Goal: Task Accomplishment & Management: Complete application form

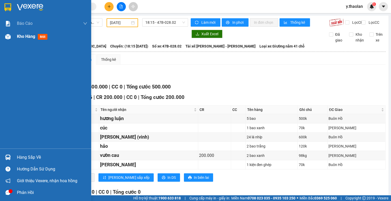
click at [20, 37] on span "Kho hàng" at bounding box center [26, 36] width 18 height 5
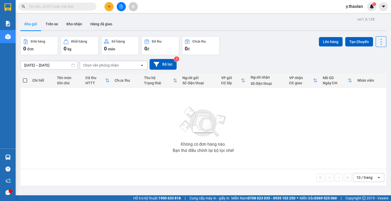
click at [109, 5] on icon "plus" at bounding box center [109, 7] width 4 height 4
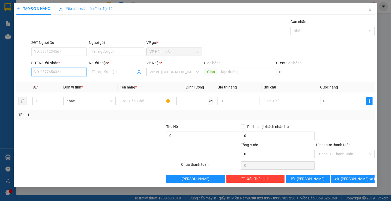
click at [79, 72] on input "SĐT Người Nhận *" at bounding box center [59, 72] width 56 height 8
type input "0338611051"
click at [70, 84] on div "0338611051 - lyna" at bounding box center [58, 82] width 49 height 6
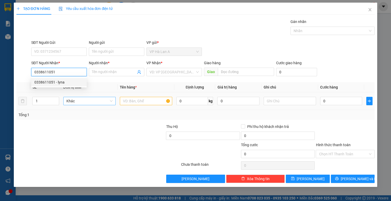
type input "lyna"
type input "0338611051"
click at [127, 103] on input "text" at bounding box center [146, 101] width 52 height 8
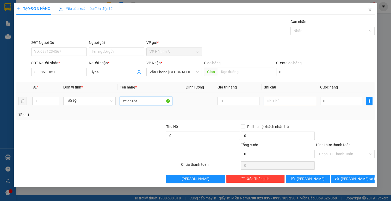
type input "xe ab+bt"
click at [278, 99] on input "text" at bounding box center [290, 101] width 52 height 8
type input "ship"
click at [327, 102] on input "0" at bounding box center [341, 101] width 42 height 8
type input "4"
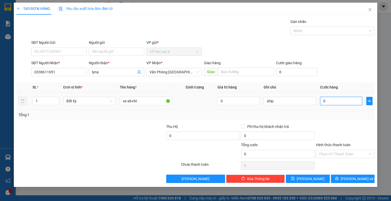
type input "4"
type input "40"
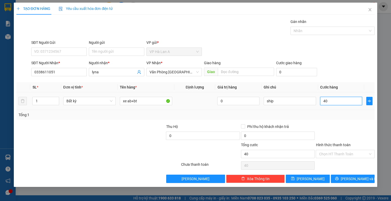
type input "400"
type input "400.000"
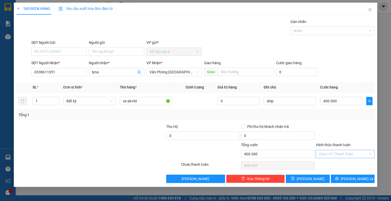
click at [337, 152] on input "Hình thức thanh toán" at bounding box center [343, 154] width 49 height 8
drag, startPoint x: 328, startPoint y: 164, endPoint x: 324, endPoint y: 167, distance: 5.0
click at [328, 164] on div "Tại văn phòng" at bounding box center [345, 164] width 53 height 6
type input "0"
click at [314, 176] on button "[PERSON_NAME]" at bounding box center [308, 178] width 44 height 8
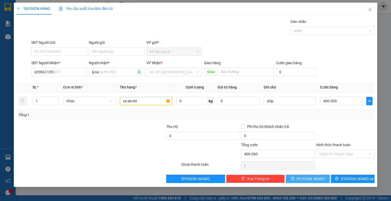
type input "0"
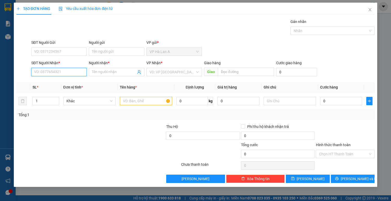
click at [63, 74] on input "SĐT Người Nhận *" at bounding box center [59, 72] width 56 height 8
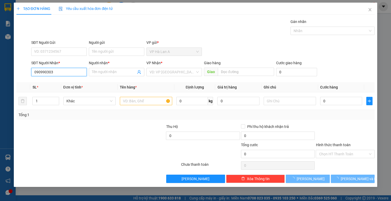
type input "0909903031"
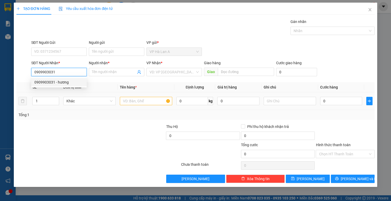
drag, startPoint x: 64, startPoint y: 81, endPoint x: 127, endPoint y: 95, distance: 64.8
click at [65, 81] on div "0909903031 - hương" at bounding box center [58, 82] width 49 height 6
type input "hương"
type input "0909903031"
click at [140, 102] on input "text" at bounding box center [146, 101] width 52 height 8
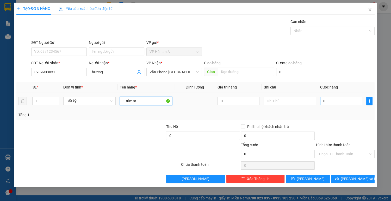
type input "1 túm sr"
click at [345, 103] on input "0" at bounding box center [341, 101] width 42 height 8
type input "6"
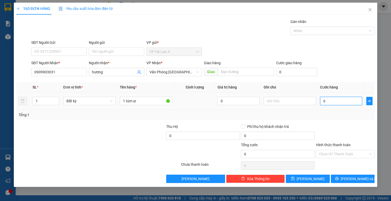
type input "60"
type input "60.000"
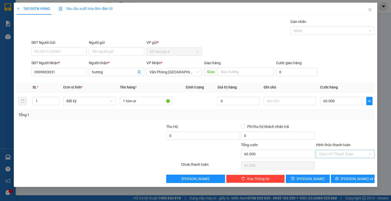
click at [338, 154] on input "Hình thức thanh toán" at bounding box center [343, 154] width 49 height 8
drag, startPoint x: 338, startPoint y: 164, endPoint x: 317, endPoint y: 170, distance: 21.7
click at [337, 164] on div "Tại văn phòng" at bounding box center [345, 164] width 53 height 6
type input "0"
click at [310, 177] on span "[PERSON_NAME]" at bounding box center [311, 179] width 28 height 6
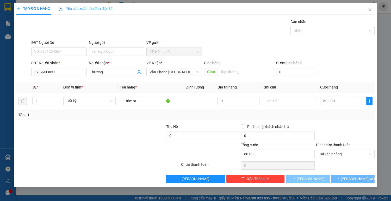
type input "0"
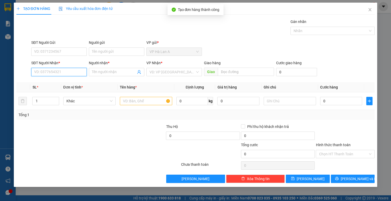
click at [65, 72] on input "SĐT Người Nhận *" at bounding box center [59, 72] width 56 height 8
click at [64, 81] on div "0914490047 - 0" at bounding box center [58, 82] width 49 height 6
type input "0914490047"
type input "0"
type input "Cân Nhơn Hòa"
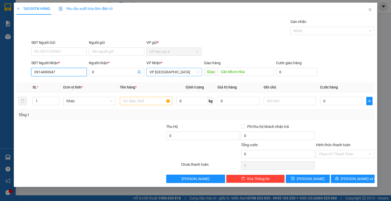
click at [176, 72] on span "VP [GEOGRAPHIC_DATA]" at bounding box center [174, 72] width 49 height 8
type input "0914490047"
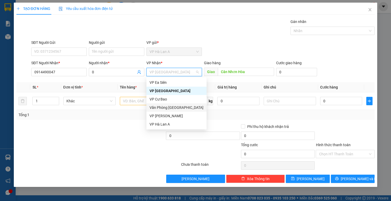
click at [177, 106] on div "Văn Phòng [GEOGRAPHIC_DATA]" at bounding box center [177, 107] width 54 height 6
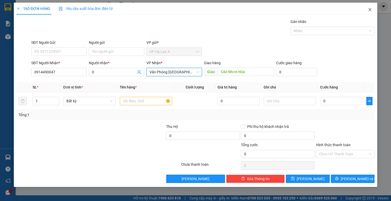
click at [371, 10] on icon "close" at bounding box center [370, 10] width 4 height 4
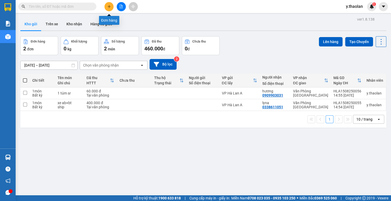
click at [109, 8] on icon "plus" at bounding box center [109, 6] width 0 height 3
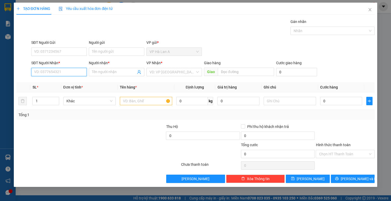
click at [67, 74] on input "SĐT Người Nhận *" at bounding box center [59, 72] width 56 height 8
type input "0919490497"
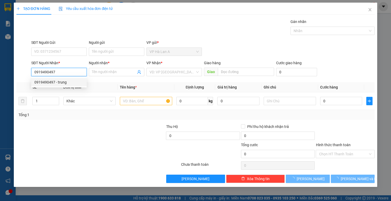
click at [70, 82] on div "0919490497 - trung" at bounding box center [58, 82] width 49 height 6
type input "trung"
type input "0919490497"
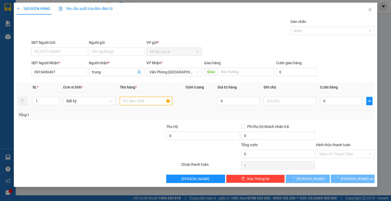
click at [131, 101] on input "text" at bounding box center [146, 101] width 52 height 8
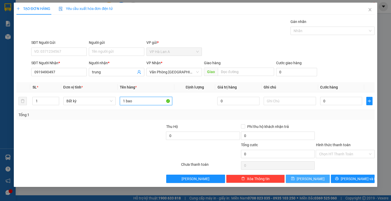
type input "1 bao"
click at [314, 176] on button "[PERSON_NAME]" at bounding box center [308, 178] width 44 height 8
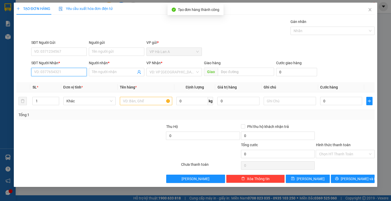
click at [67, 73] on input "SĐT Người Nhận *" at bounding box center [59, 72] width 56 height 8
click at [78, 83] on div "0909087949 - diệu" at bounding box center [58, 82] width 49 height 6
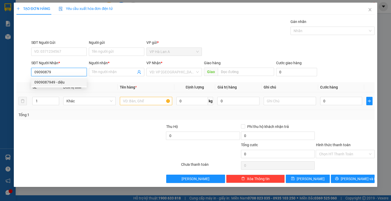
type input "0909087949"
type input "diệu"
type input "0909087949"
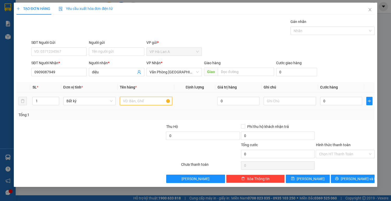
click at [131, 97] on input "text" at bounding box center [146, 101] width 52 height 8
type input "1 t"
click at [304, 174] on button "[PERSON_NAME]" at bounding box center [308, 178] width 44 height 8
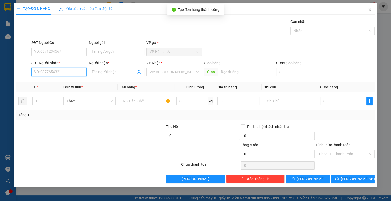
click at [66, 75] on input "SĐT Người Nhận *" at bounding box center [59, 72] width 56 height 8
click at [66, 72] on input "SĐT Người Nhận *" at bounding box center [59, 72] width 56 height 8
drag, startPoint x: 67, startPoint y: 83, endPoint x: 96, endPoint y: 83, distance: 28.9
click at [67, 82] on div "0908345034 - ngân" at bounding box center [58, 82] width 49 height 6
type input "0908345034"
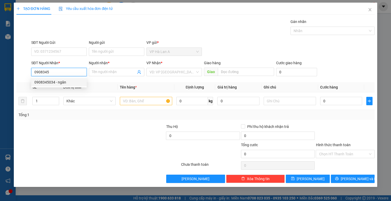
type input "ngân"
type input "0908345034"
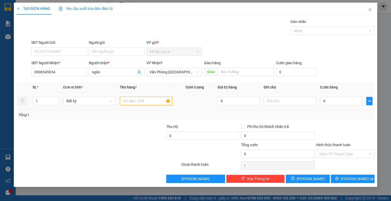
click at [132, 101] on input "text" at bounding box center [146, 101] width 52 height 8
click at [131, 103] on input "text" at bounding box center [146, 101] width 52 height 8
type input "1 t"
click at [295, 177] on icon "save" at bounding box center [293, 178] width 4 height 4
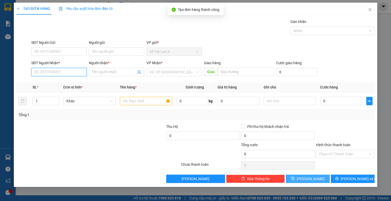
click at [57, 72] on input "SĐT Người Nhận *" at bounding box center [59, 72] width 56 height 8
click at [68, 82] on div "0372995656 - kiệt" at bounding box center [58, 82] width 49 height 6
type input "0372995656"
type input "kiệt"
type input "0372995656"
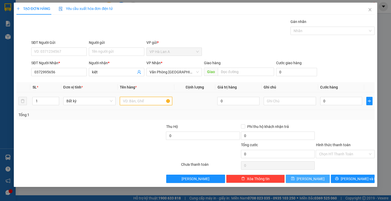
click at [132, 100] on input "text" at bounding box center [146, 101] width 52 height 8
type input "1 t"
click at [276, 101] on input "text" at bounding box center [290, 101] width 52 height 8
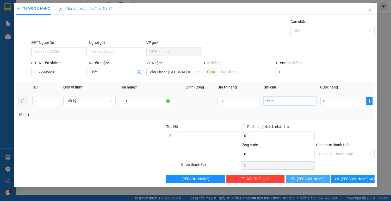
type input "ship"
click at [337, 102] on input "0" at bounding box center [341, 101] width 42 height 8
type input "3"
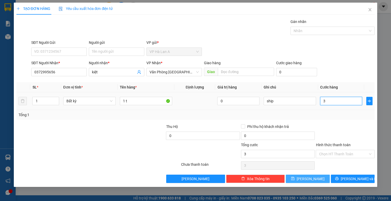
type input "30"
type input "30.000"
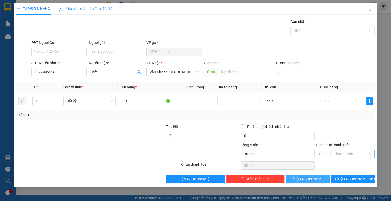
click at [336, 151] on input "Hình thức thanh toán" at bounding box center [343, 154] width 49 height 8
drag, startPoint x: 334, startPoint y: 159, endPoint x: 326, endPoint y: 165, distance: 9.3
click at [334, 159] on div "Transit Pickup Surcharge Ids Transit Deliver Surcharge Ids Transit Deliver Surc…" at bounding box center [195, 101] width 359 height 164
click at [330, 156] on input "Hình thức thanh toán" at bounding box center [343, 154] width 49 height 8
drag, startPoint x: 329, startPoint y: 163, endPoint x: 319, endPoint y: 169, distance: 12.2
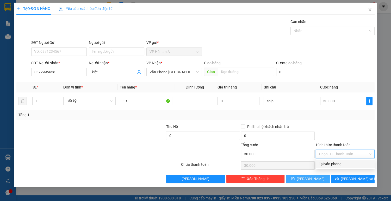
click at [329, 164] on div "Tại văn phòng" at bounding box center [345, 164] width 53 height 6
type input "0"
click at [318, 176] on button "[PERSON_NAME]" at bounding box center [308, 178] width 44 height 8
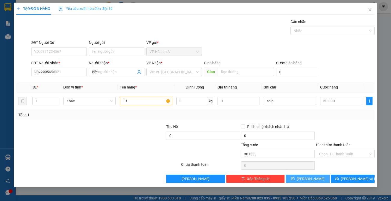
type input "0"
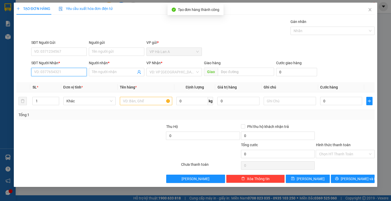
click at [63, 73] on input "SĐT Người Nhận *" at bounding box center [59, 72] width 56 height 8
drag, startPoint x: 58, startPoint y: 83, endPoint x: 77, endPoint y: 87, distance: 19.4
click at [58, 83] on div "0785524914 - cường" at bounding box center [58, 82] width 49 height 6
type input "0785524914"
type input "cường"
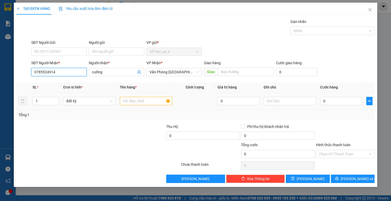
type input "0785524914"
click at [131, 101] on input "text" at bounding box center [146, 101] width 52 height 8
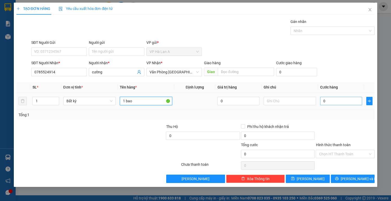
type input "1 bao"
click at [331, 102] on input "0" at bounding box center [341, 101] width 42 height 8
type input "7"
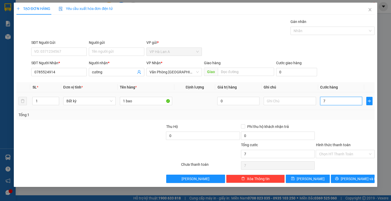
type input "70"
type input "70.000"
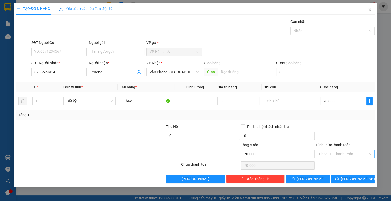
click at [332, 151] on input "Hình thức thanh toán" at bounding box center [343, 154] width 49 height 8
drag, startPoint x: 330, startPoint y: 163, endPoint x: 327, endPoint y: 164, distance: 2.7
click at [330, 163] on div "Tại văn phòng" at bounding box center [345, 164] width 53 height 6
type input "0"
drag, startPoint x: 315, startPoint y: 178, endPoint x: 262, endPoint y: 153, distance: 58.3
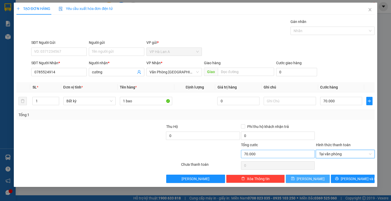
click at [313, 178] on button "[PERSON_NAME]" at bounding box center [308, 178] width 44 height 8
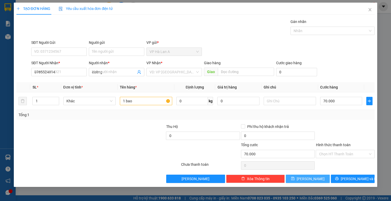
type input "0"
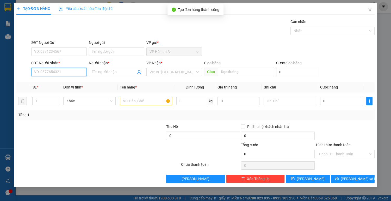
click at [72, 72] on input "SĐT Người Nhận *" at bounding box center [59, 72] width 56 height 8
click at [71, 84] on div "0973822408 - thạch" at bounding box center [58, 82] width 49 height 6
type input "0973822408"
type input "thạch"
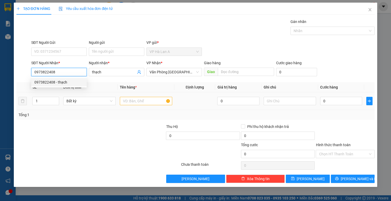
type input "0973822408"
click at [128, 102] on input "text" at bounding box center [146, 101] width 52 height 8
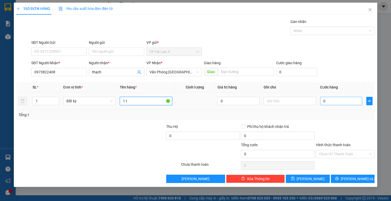
type input "1 t"
click at [335, 101] on input "0" at bounding box center [341, 101] width 42 height 8
type input "5"
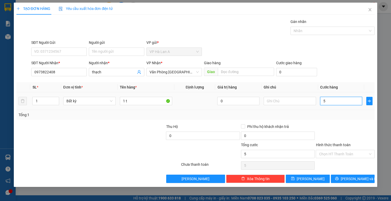
type input "50"
type input "50.000"
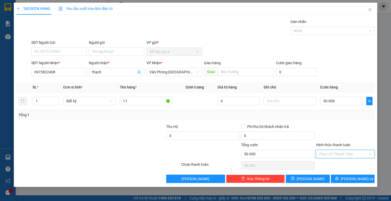
click at [335, 152] on input "Hình thức thanh toán" at bounding box center [343, 154] width 49 height 8
click at [335, 159] on div "Tại văn phòng" at bounding box center [345, 163] width 59 height 8
type input "0"
click at [295, 180] on span "save" at bounding box center [293, 178] width 4 height 4
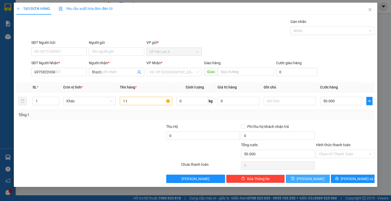
type input "0"
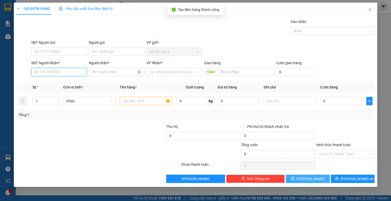
click at [66, 74] on input "SĐT Người Nhận *" at bounding box center [59, 72] width 56 height 8
type input "0328815181"
click at [71, 83] on div "0328815181 - hà" at bounding box center [58, 82] width 49 height 6
type input "hà"
type input "0328815181"
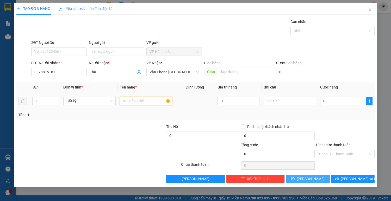
click at [130, 101] on input "text" at bounding box center [146, 101] width 52 height 8
type input "1 t"
click at [271, 98] on input "text" at bounding box center [290, 101] width 52 height 8
type input "50kg sr"
click at [306, 178] on button "[PERSON_NAME]" at bounding box center [308, 178] width 44 height 8
